Goal: Find specific page/section: Find specific page/section

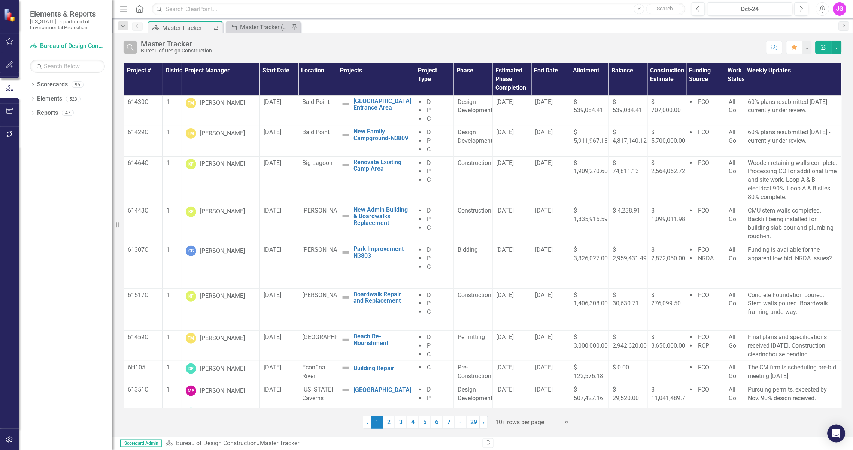
click at [134, 48] on icon "Search" at bounding box center [130, 47] width 8 height 7
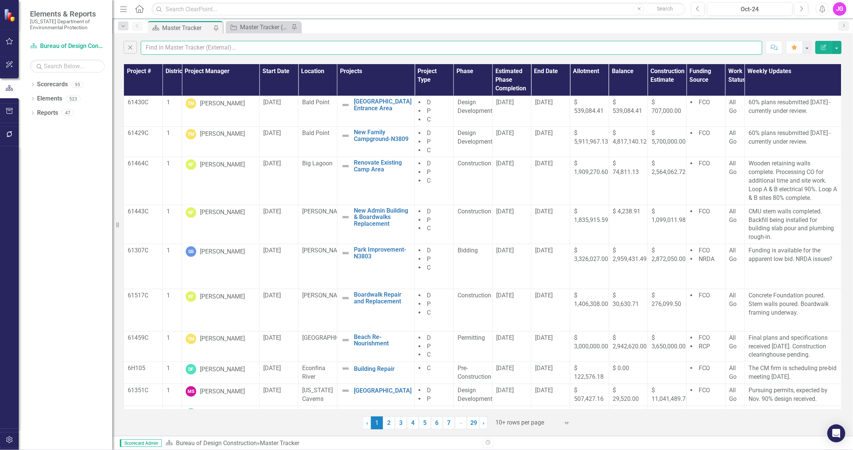
click at [200, 46] on input "text" at bounding box center [452, 48] width 622 height 14
type input "jasper"
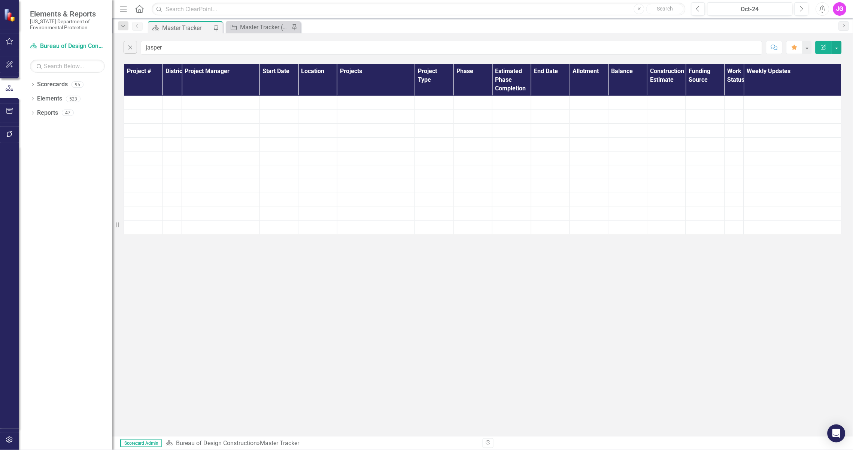
drag, startPoint x: 85, startPoint y: 167, endPoint x: 306, endPoint y: 37, distance: 256.9
click at [85, 167] on div "Dropdown Scorecards 95 Dropdown [US_STATE] Department of Environmental Protecti…" at bounding box center [66, 263] width 94 height 371
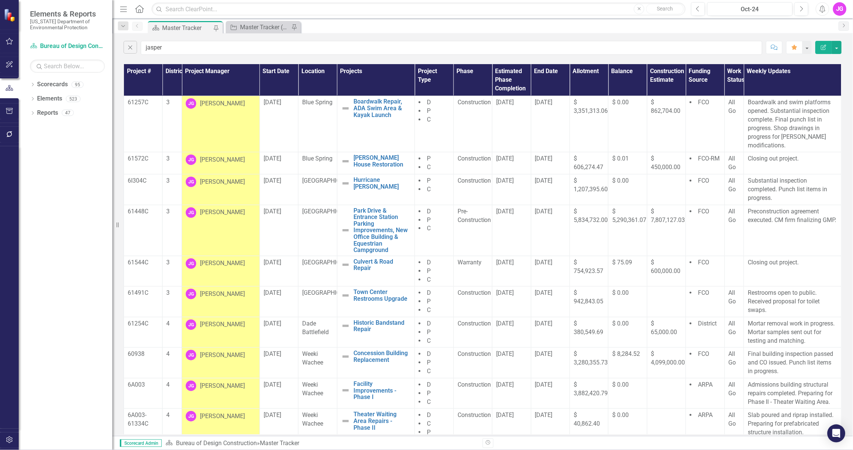
click at [166, 37] on div "Close jasper Comment Favorite Edit Report" at bounding box center [482, 45] width 741 height 25
drag, startPoint x: 166, startPoint y: 59, endPoint x: 575, endPoint y: 1, distance: 413.0
click at [166, 59] on div "Close jasper Comment Favorite Edit Report Project # District Project Manager St…" at bounding box center [482, 234] width 741 height 402
click at [140, 58] on div "Close jasper Comment Favorite Edit Report" at bounding box center [482, 45] width 741 height 25
click at [237, 57] on div "Close jasper Comment Favorite Edit Report" at bounding box center [482, 45] width 741 height 25
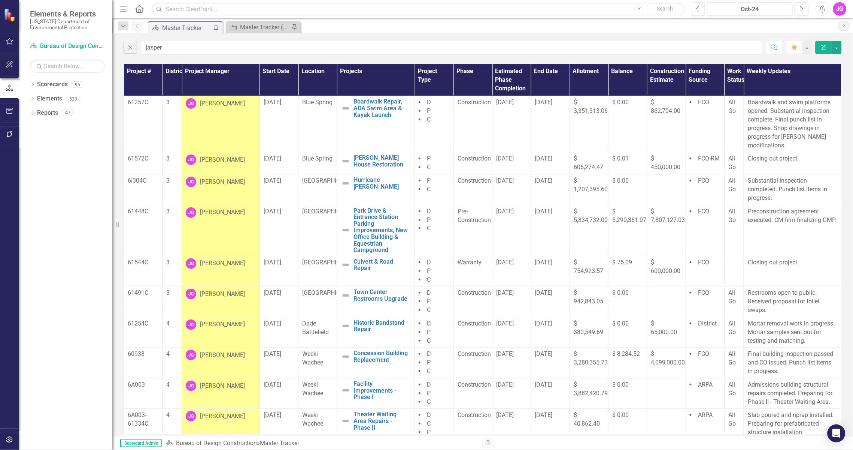
click at [259, 37] on div "Close jasper Comment Favorite Edit Report" at bounding box center [482, 45] width 741 height 25
click at [246, 57] on div "Close jasper Comment Favorite Edit Report" at bounding box center [482, 45] width 741 height 25
drag, startPoint x: 77, startPoint y: 418, endPoint x: 85, endPoint y: 412, distance: 10.0
click at [77, 418] on div "Dropdown Scorecards 95 Dropdown [US_STATE] Department of Environmental Protecti…" at bounding box center [66, 263] width 94 height 371
click at [193, 56] on div "Close jasper Comment Favorite Edit Report" at bounding box center [482, 45] width 741 height 25
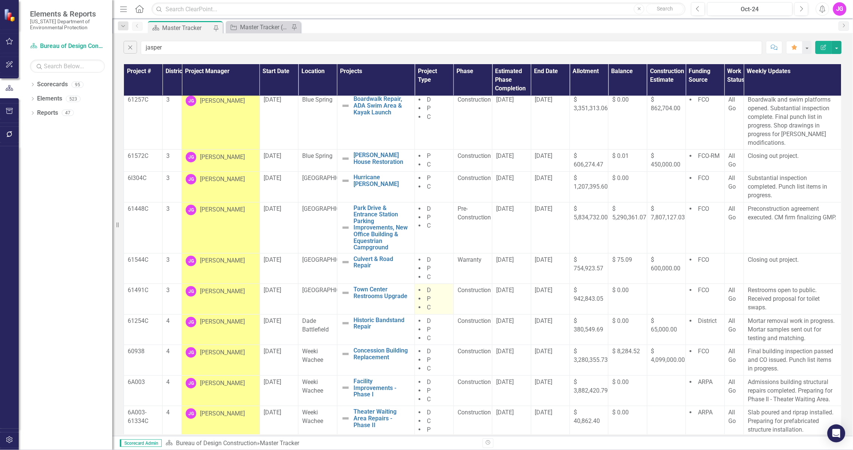
scroll to position [6, 0]
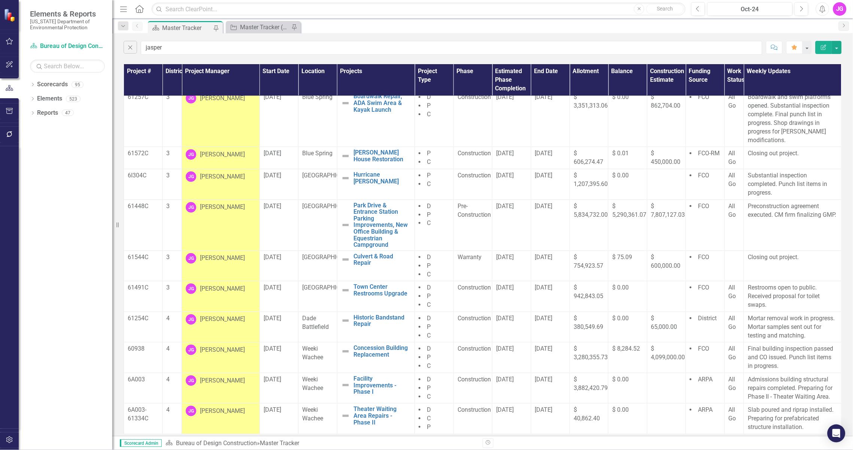
click at [232, 55] on div "Close jasper Comment Favorite Edit Report" at bounding box center [482, 45] width 741 height 25
click at [210, 58] on div "Close jasper Comment Favorite Edit Report" at bounding box center [482, 45] width 741 height 25
drag, startPoint x: 66, startPoint y: 405, endPoint x: 181, endPoint y: 339, distance: 132.6
click at [66, 405] on div "Dropdown Scorecards 95 Dropdown [US_STATE] Department of Environmental Protecti…" at bounding box center [66, 263] width 94 height 371
click at [155, 58] on div "Close jasper Comment Favorite Edit Report" at bounding box center [482, 45] width 741 height 25
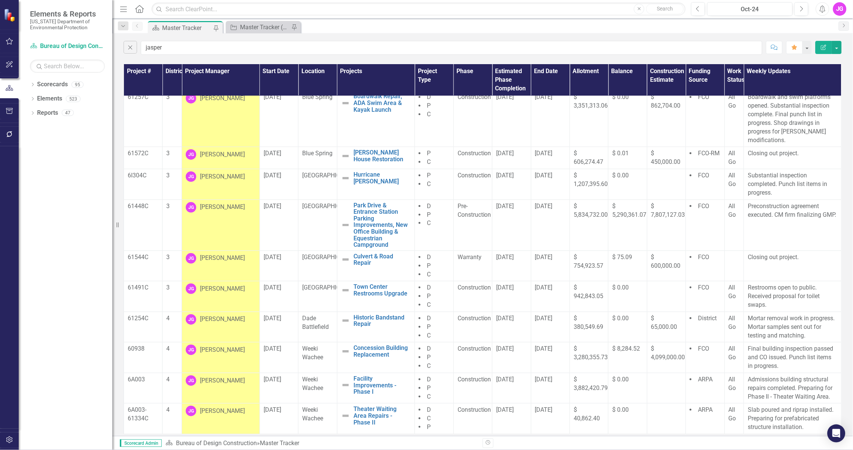
click at [248, 55] on div "Close jasper Comment Favorite Edit Report" at bounding box center [482, 45] width 741 height 25
click at [79, 214] on div "Dropdown Scorecards 95 Dropdown [US_STATE] Department of Environmental Protecti…" at bounding box center [66, 263] width 94 height 371
click at [268, 55] on div "Close jasper Comment Favorite Edit Report" at bounding box center [482, 45] width 741 height 25
click at [244, 57] on div "Close jasper Comment Favorite Edit Report" at bounding box center [482, 45] width 741 height 25
click at [290, 38] on div "Close jasper Comment Favorite Edit Report" at bounding box center [482, 45] width 741 height 25
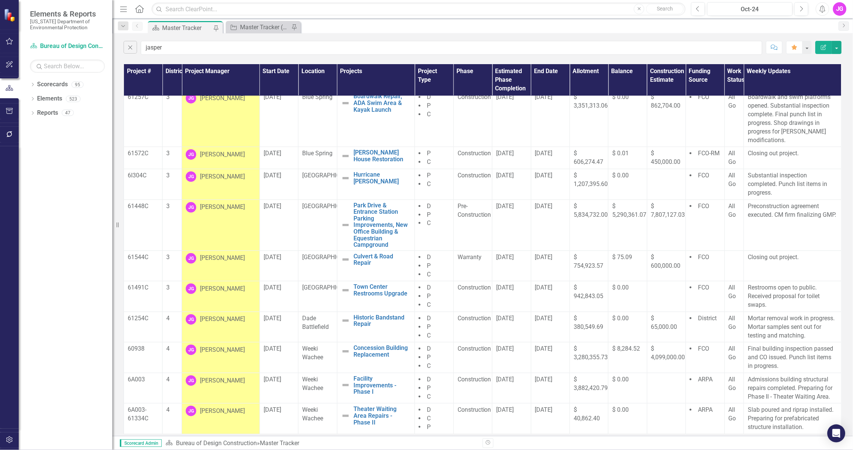
click at [312, 22] on div "Scorecard Master Tracker Pin Project Master Tracker (External) Pin" at bounding box center [490, 27] width 689 height 12
drag, startPoint x: 724, startPoint y: 26, endPoint x: 754, endPoint y: 4, distance: 36.9
click at [724, 26] on div "Scorecard Master Tracker Pin Project Master Tracker (External) Pin" at bounding box center [490, 27] width 689 height 12
